Goal: Information Seeking & Learning: Understand process/instructions

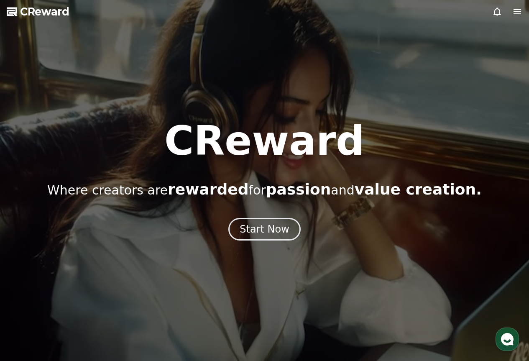
click at [494, 11] on icon at bounding box center [497, 12] width 10 height 10
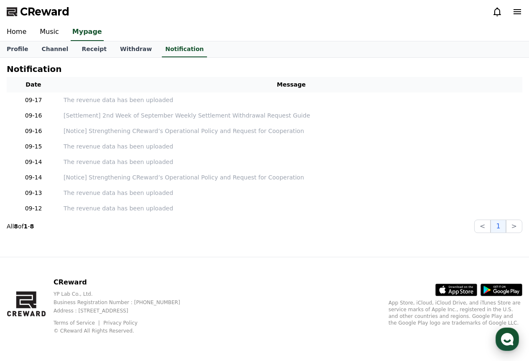
click at [504, 340] on use "button" at bounding box center [507, 339] width 13 height 13
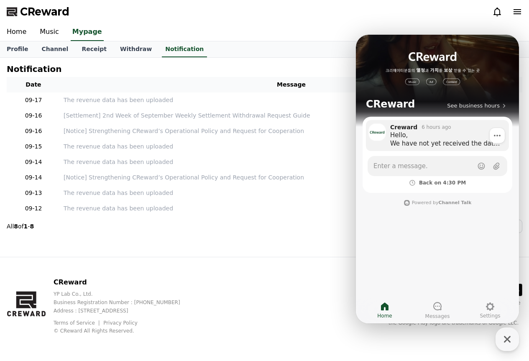
click at [429, 137] on div "Hello, We have not yet received the data from YouTube. On average, it takes abo…" at bounding box center [446, 139] width 113 height 17
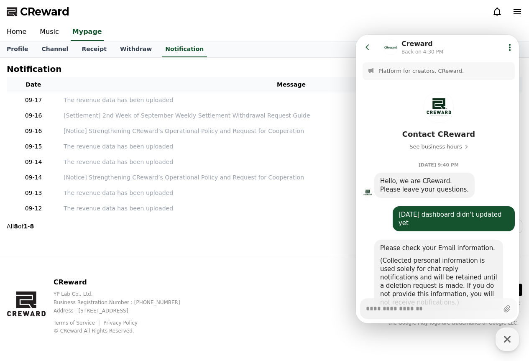
scroll to position [166, 0]
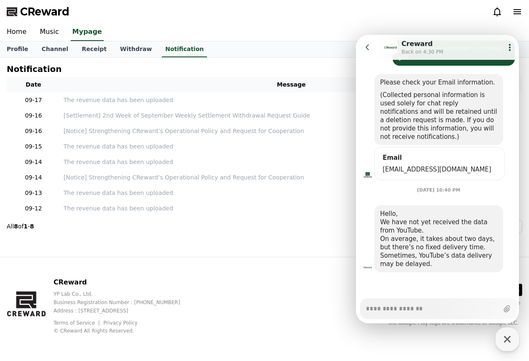
type textarea "*"
click at [372, 49] on button "Go to previous page" at bounding box center [371, 47] width 22 height 17
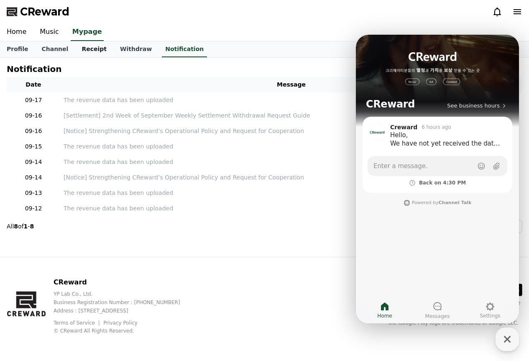
click at [92, 49] on link "Receipt" at bounding box center [94, 49] width 38 height 16
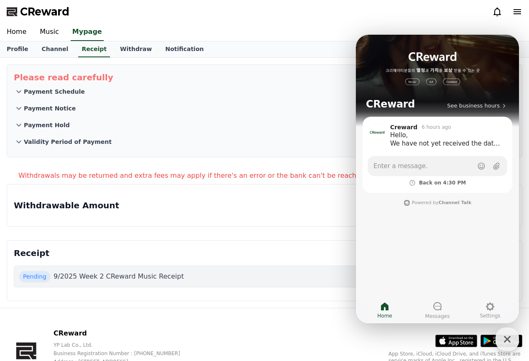
click at [493, 10] on icon at bounding box center [497, 12] width 10 height 10
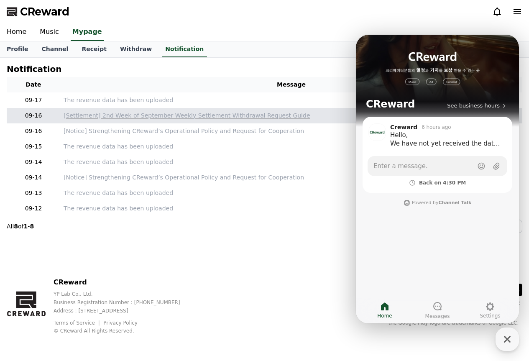
click at [192, 112] on p "[Settlement] 2nd Week of September Weekly Settlement Withdrawal Request Guide" at bounding box center [291, 115] width 455 height 9
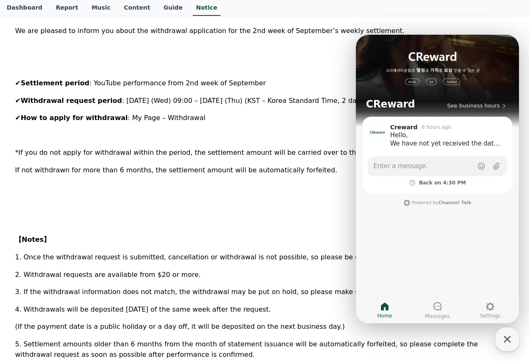
scroll to position [251, 0]
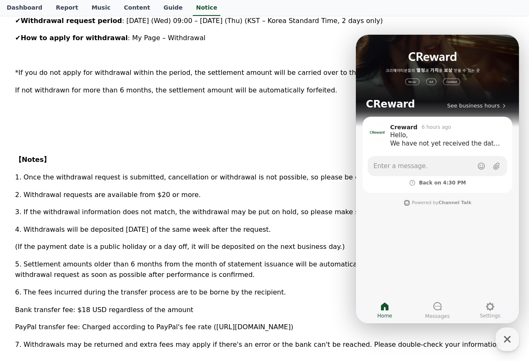
click at [122, 71] on span "*If you do not apply for withdrawal within the period, the settlement amount wi…" at bounding box center [209, 73] width 388 height 8
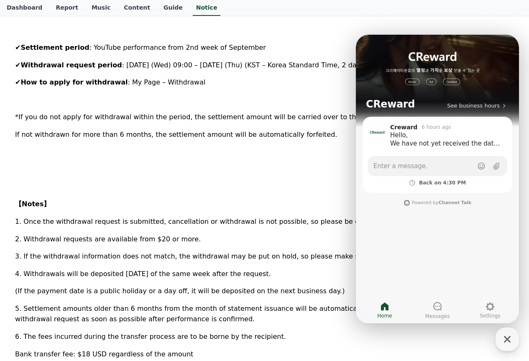
scroll to position [209, 0]
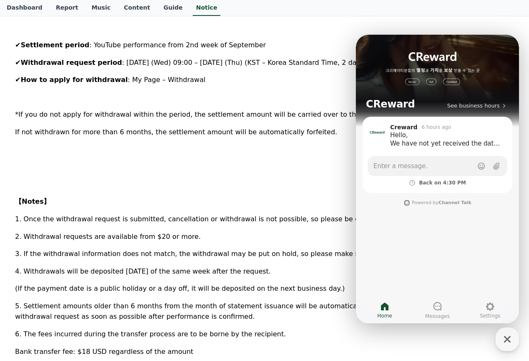
click at [64, 251] on span "3. If the withdrawal information does not match, the withdrawal may be put on h…" at bounding box center [246, 254] width 462 height 8
click at [506, 338] on icon "button" at bounding box center [507, 339] width 7 height 7
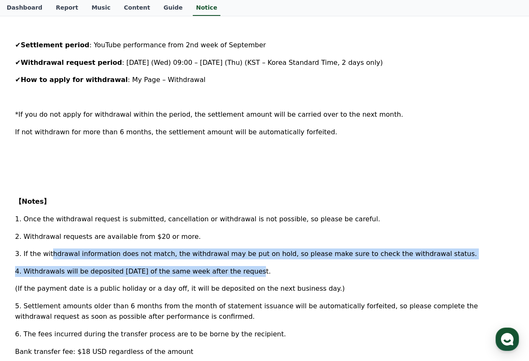
drag, startPoint x: 47, startPoint y: 259, endPoint x: 233, endPoint y: 261, distance: 185.7
click at [233, 261] on div "Hello, this is [PERSON_NAME]. We are pleased to inform you about the withdrawal…" at bounding box center [264, 216] width 499 height 526
click at [49, 270] on span "4. Withdrawals will be deposited [DATE] of the same week after the request." at bounding box center [143, 271] width 256 height 8
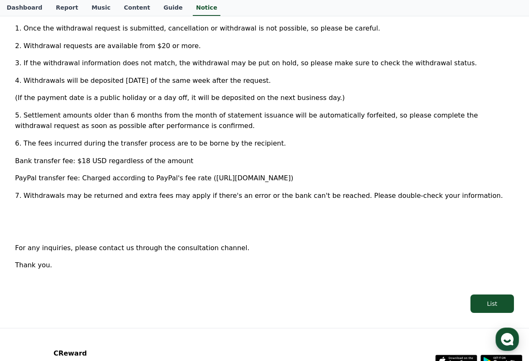
scroll to position [418, 0]
